Goal: Information Seeking & Learning: Learn about a topic

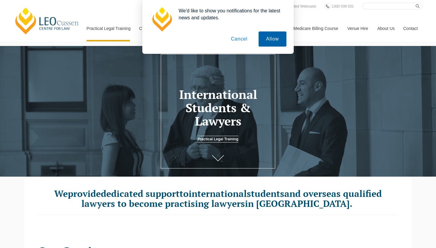
click at [275, 38] on button "Allow" at bounding box center [273, 38] width 28 height 15
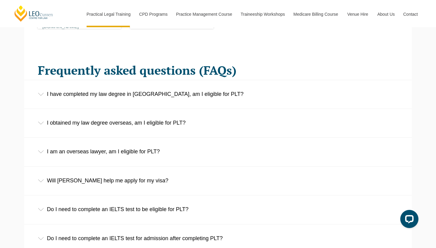
scroll to position [917, 0]
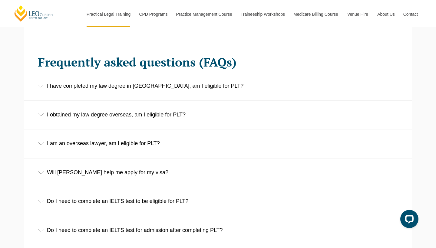
click at [42, 166] on div "Will Leo Cussen help me apply for my visa?" at bounding box center [218, 173] width 388 height 28
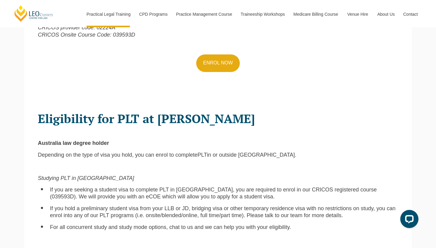
scroll to position [339, 0]
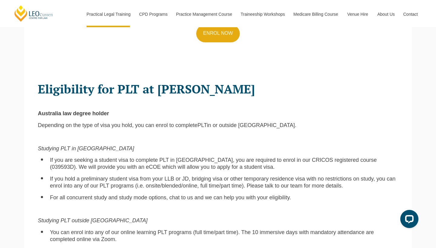
click at [336, 157] on span "If you are seeking a student visa to complete PLT in Australia, you are require…" at bounding box center [213, 163] width 327 height 13
drag, startPoint x: 334, startPoint y: 151, endPoint x: 353, endPoint y: 152, distance: 19.1
click at [353, 157] on span "If you are seeking a student visa to complete PLT in Australia, you are require…" at bounding box center [213, 163] width 327 height 13
copy span "039593D"
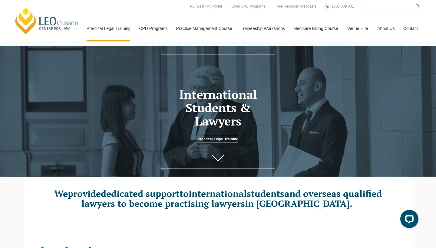
scroll to position [0, 0]
click at [377, 8] on input "Search here" at bounding box center [392, 6] width 60 height 7
type input "v"
paste input "039593D"
type input "039593D"
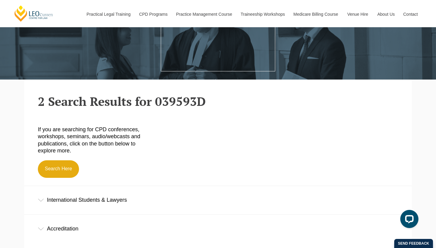
scroll to position [117, 0]
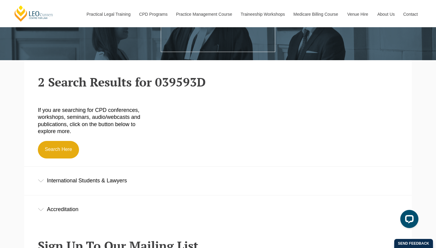
click at [43, 182] on div "International Students & Lawyers" at bounding box center [218, 181] width 388 height 28
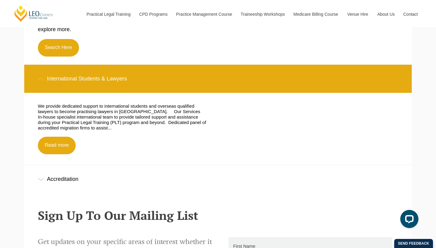
scroll to position [221, 0]
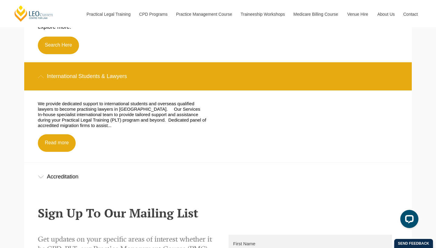
click at [43, 174] on div "Accreditation" at bounding box center [218, 177] width 388 height 28
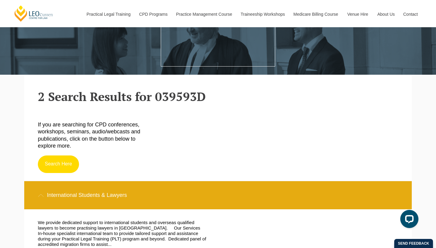
scroll to position [99, 0]
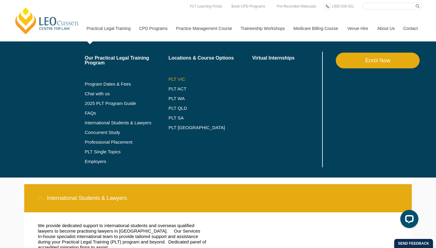
click at [168, 81] on link "PLT VIC" at bounding box center [210, 79] width 84 height 5
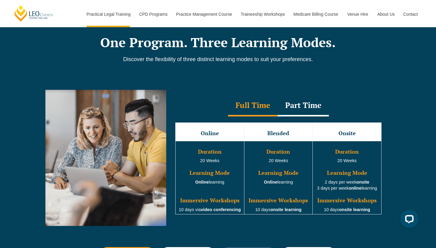
scroll to position [503, 0]
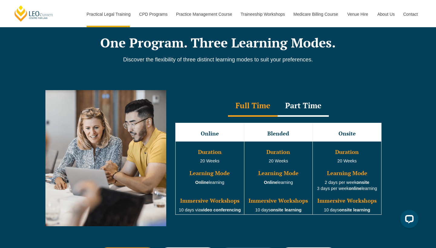
click at [294, 105] on div "Part Time" at bounding box center [303, 106] width 51 height 21
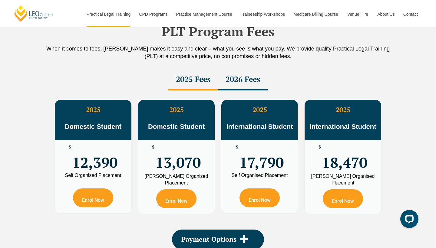
scroll to position [1060, 0]
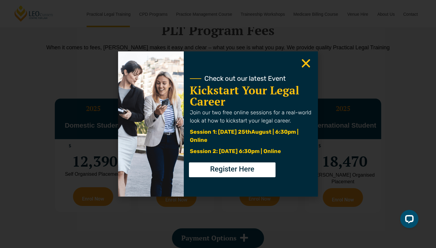
click at [305, 57] on div "Check out our latest Event Kickstart Your Legal Career Join our two free online…" at bounding box center [251, 123] width 134 height 145
click at [305, 60] on icon "Close" at bounding box center [306, 64] width 12 height 12
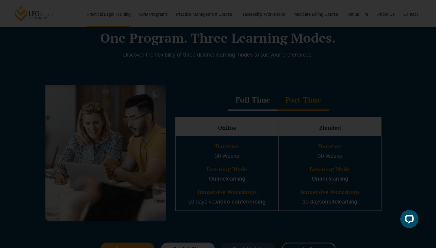
scroll to position [486, 0]
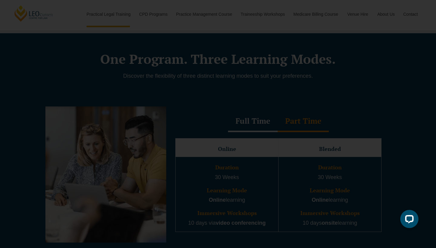
click at [306, 64] on use "Close" at bounding box center [306, 63] width 8 height 8
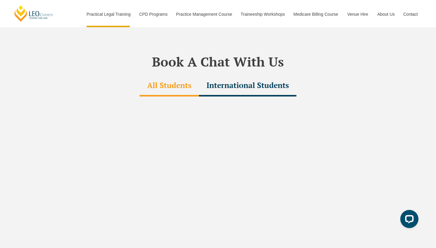
scroll to position [1797, 0]
click at [258, 75] on div "International Students" at bounding box center [248, 85] width 98 height 21
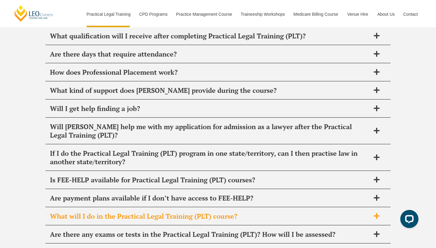
scroll to position [2975, 0]
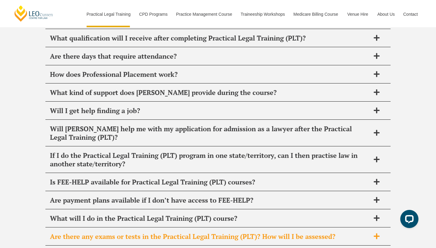
click at [367, 233] on span "Are there any exams or tests in the Practical Legal Training (PLT)? How will I …" at bounding box center [210, 237] width 320 height 8
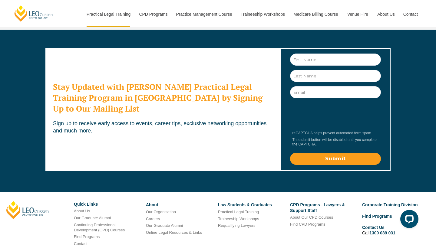
scroll to position [3355, 0]
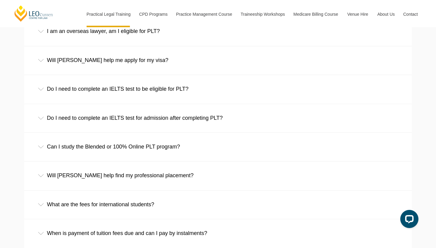
scroll to position [1032, 0]
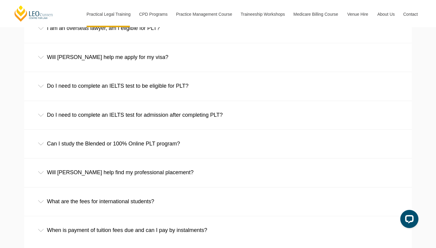
click at [45, 191] on div "What are the fees for international students?" at bounding box center [218, 202] width 388 height 28
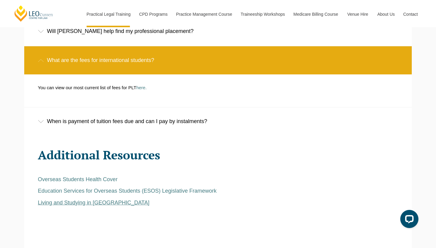
scroll to position [1174, 0]
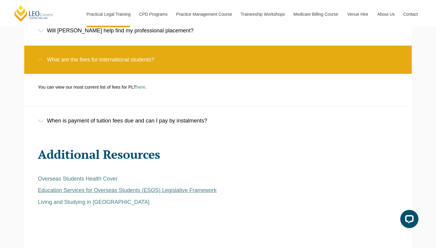
click at [49, 187] on span "Education Services for Overseas Students (ESOS) Legislative Framework" at bounding box center [127, 190] width 179 height 6
